Goal: Transaction & Acquisition: Book appointment/travel/reservation

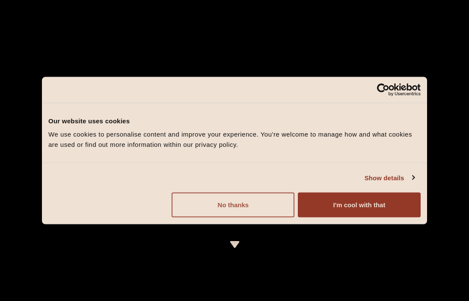
click at [271, 211] on button "No thanks" at bounding box center [233, 205] width 123 height 25
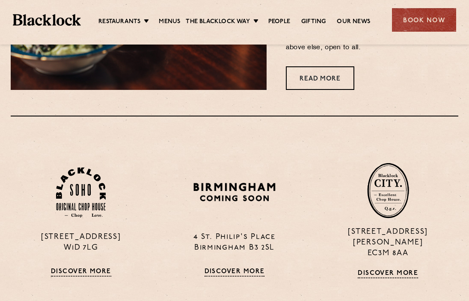
scroll to position [515, 0]
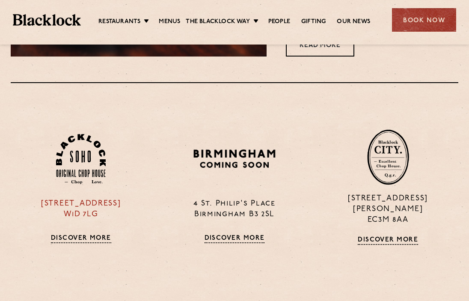
click at [90, 235] on link "Discover More" at bounding box center [81, 239] width 60 height 9
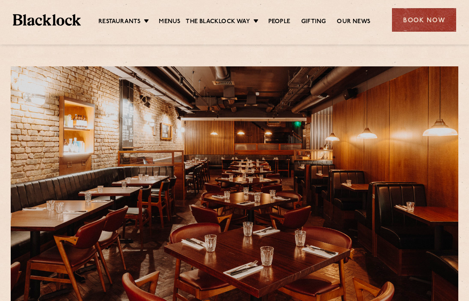
scroll to position [93, 0]
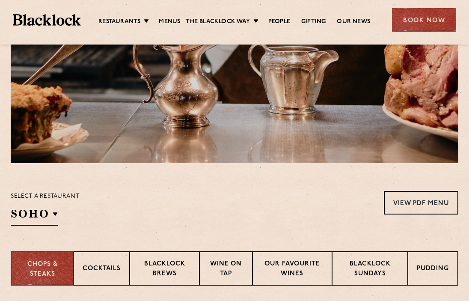
scroll to position [260, 0]
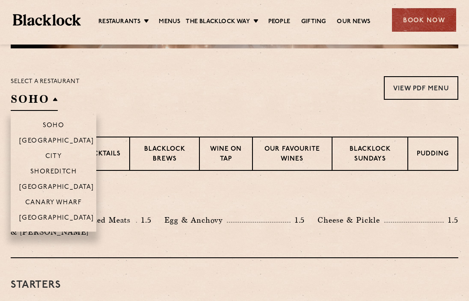
click at [56, 96] on h2 "SOHO" at bounding box center [34, 101] width 47 height 19
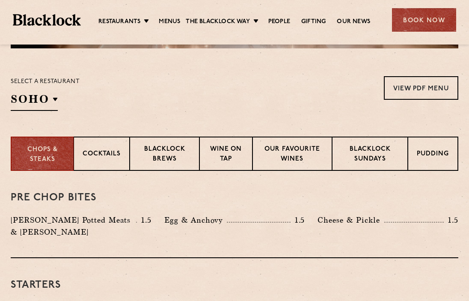
click at [59, 102] on div "Select a restaurant SOHO Soho Birmingham City Shoreditch Covent Garden Canary W…" at bounding box center [45, 93] width 69 height 35
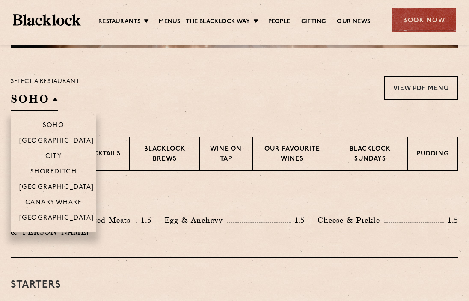
click at [45, 98] on h2 "SOHO" at bounding box center [34, 101] width 47 height 19
click at [54, 184] on p "[GEOGRAPHIC_DATA]" at bounding box center [56, 188] width 75 height 9
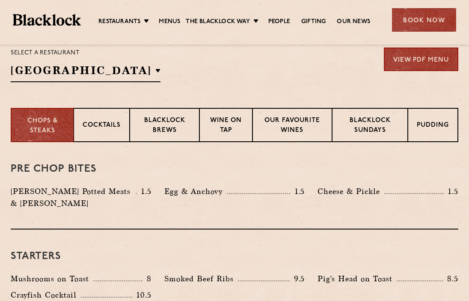
scroll to position [313, 0]
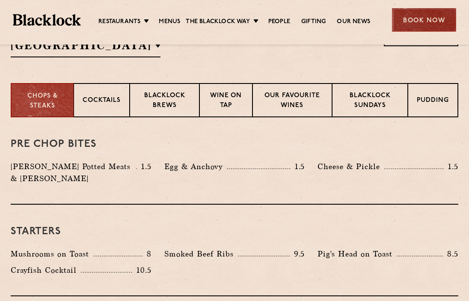
click at [412, 26] on div "Book Now" at bounding box center [424, 20] width 64 height 24
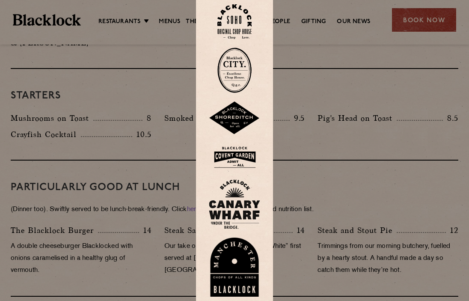
scroll to position [462, 0]
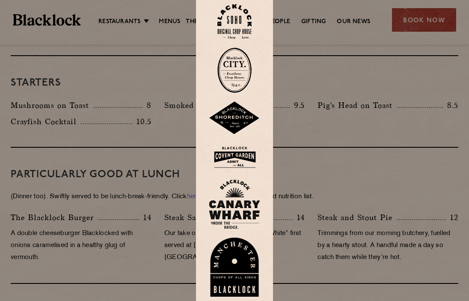
click at [326, 103] on div at bounding box center [234, 150] width 469 height 301
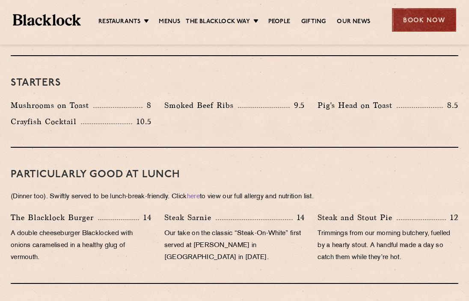
click at [435, 27] on div "Book Now" at bounding box center [424, 20] width 64 height 24
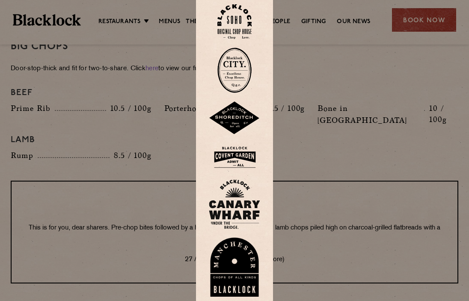
scroll to position [985, 0]
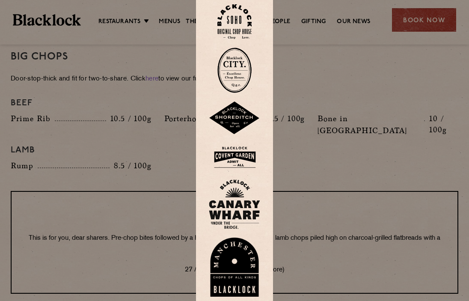
click at [246, 152] on img at bounding box center [234, 157] width 51 height 28
